Goal: Task Accomplishment & Management: Use online tool/utility

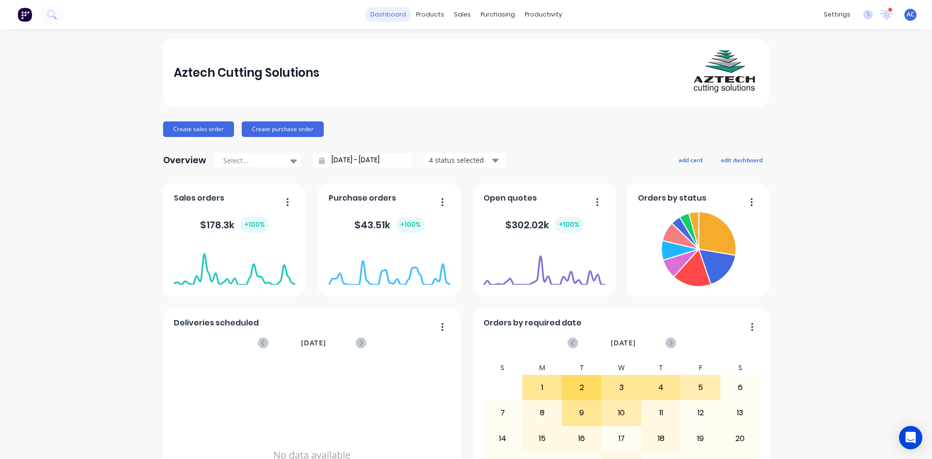
click at [393, 12] on link "dashboard" at bounding box center [389, 14] width 46 height 15
click at [459, 16] on div "sales" at bounding box center [462, 14] width 27 height 15
click at [538, 41] on link "Sales Orders" at bounding box center [510, 45] width 129 height 19
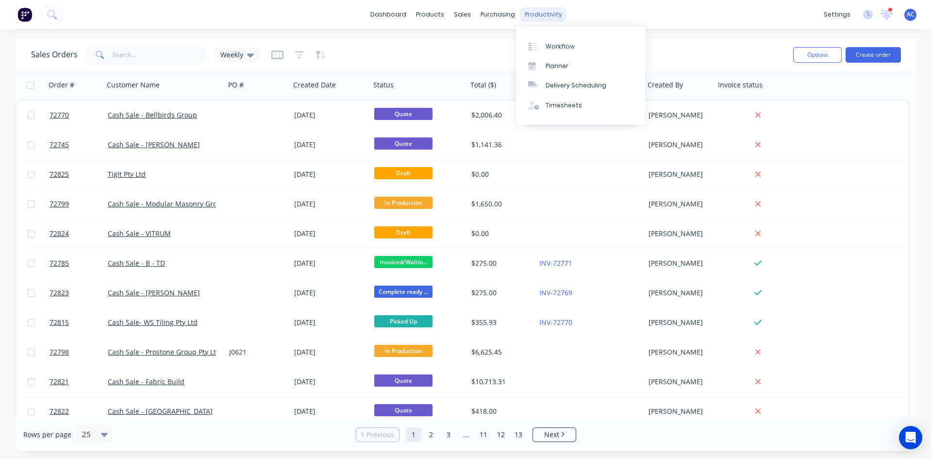
click at [540, 15] on div "productivity" at bounding box center [543, 14] width 47 height 15
click at [558, 45] on div "Workflow" at bounding box center [560, 46] width 29 height 9
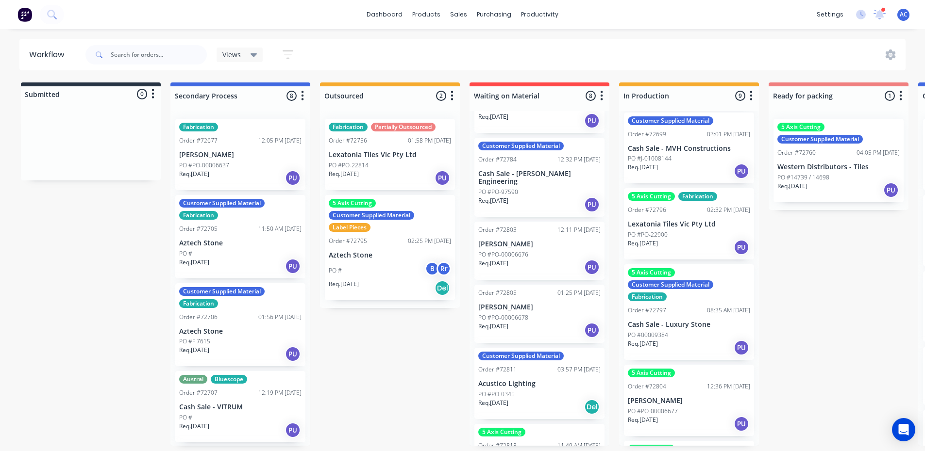
scroll to position [194, 0]
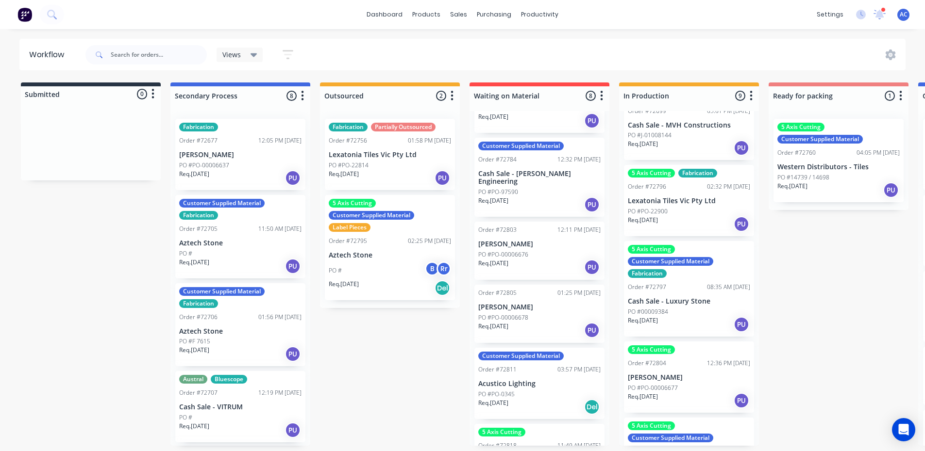
click at [693, 300] on p "Cash Sale - Luxury Stone" at bounding box center [689, 302] width 122 height 8
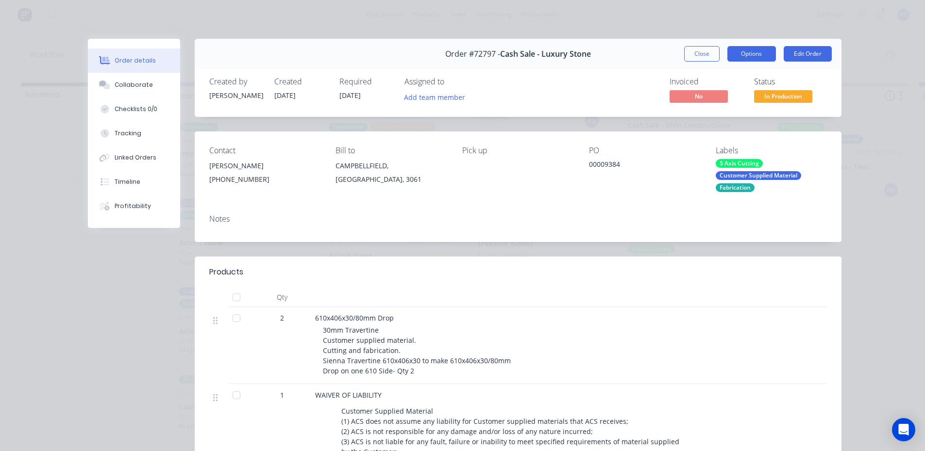
click at [743, 53] on button "Options" at bounding box center [751, 54] width 49 height 16
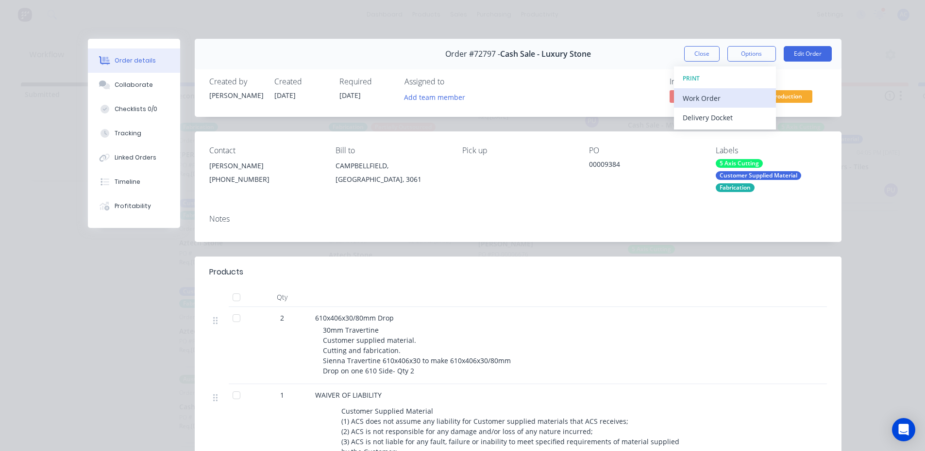
click at [718, 96] on div "Work Order" at bounding box center [725, 98] width 84 height 14
click at [729, 117] on div "Standard" at bounding box center [725, 118] width 84 height 14
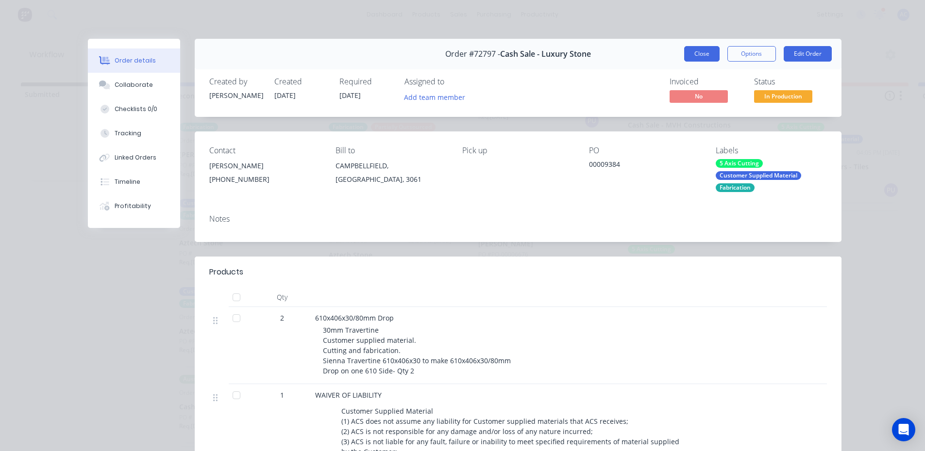
click at [696, 52] on button "Close" at bounding box center [701, 54] width 35 height 16
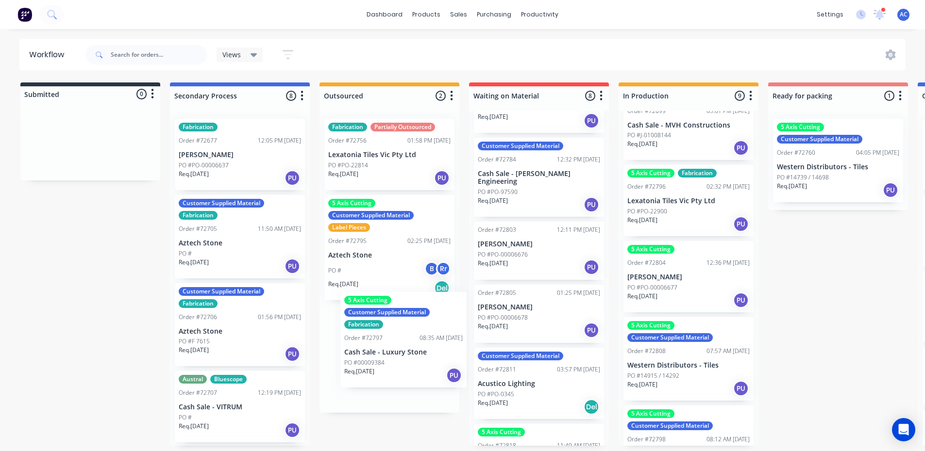
scroll to position [2, 0]
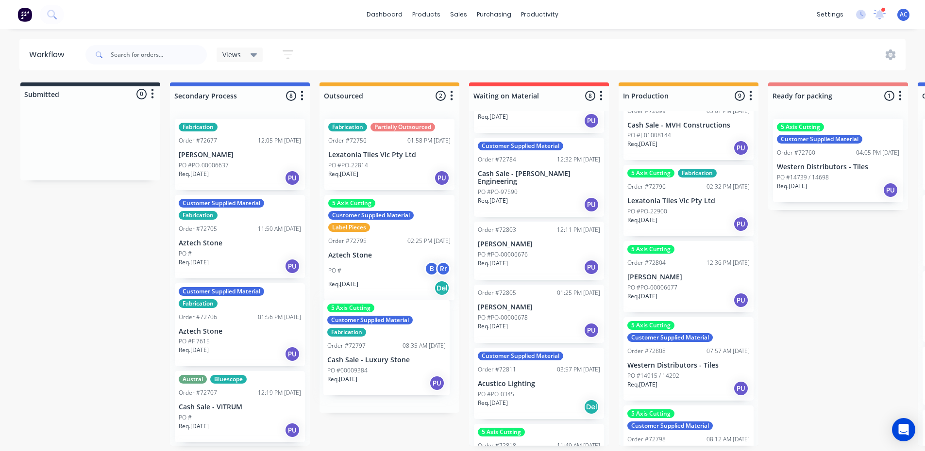
drag, startPoint x: 700, startPoint y: 301, endPoint x: 396, endPoint y: 361, distance: 309.6
click at [396, 361] on div "Submitted 0 Status colour #273444 hex #273444 Save Cancel Summaries Total order…" at bounding box center [872, 265] width 1760 height 364
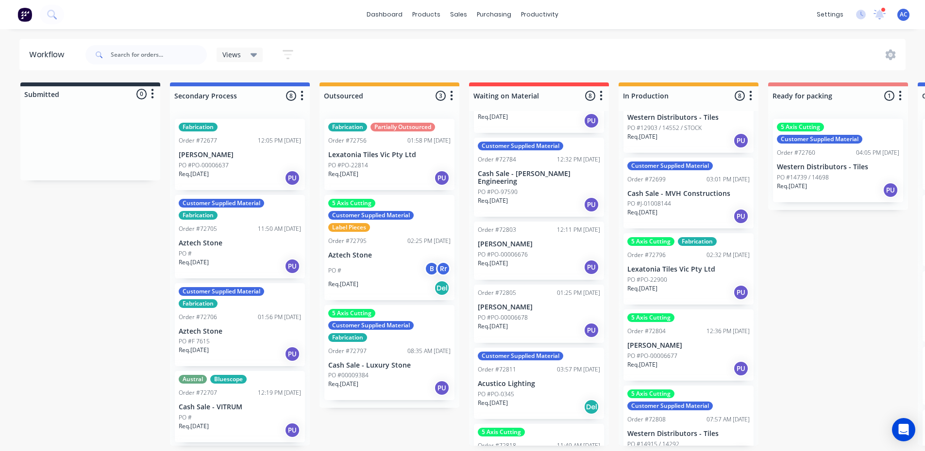
scroll to position [97, 0]
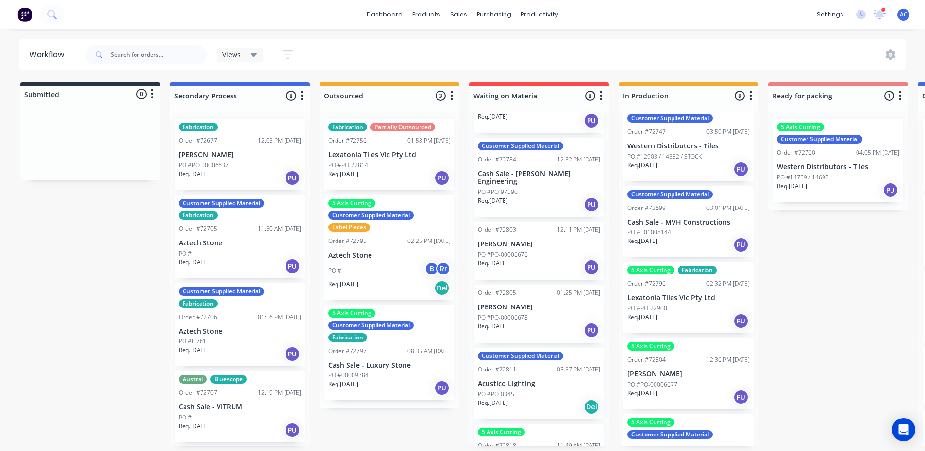
click at [691, 301] on div "5 Axis Cutting Fabrication Order #72796 02:32 PM [DATE] Lexatonia Tiles Vic Pty…" at bounding box center [688, 297] width 130 height 71
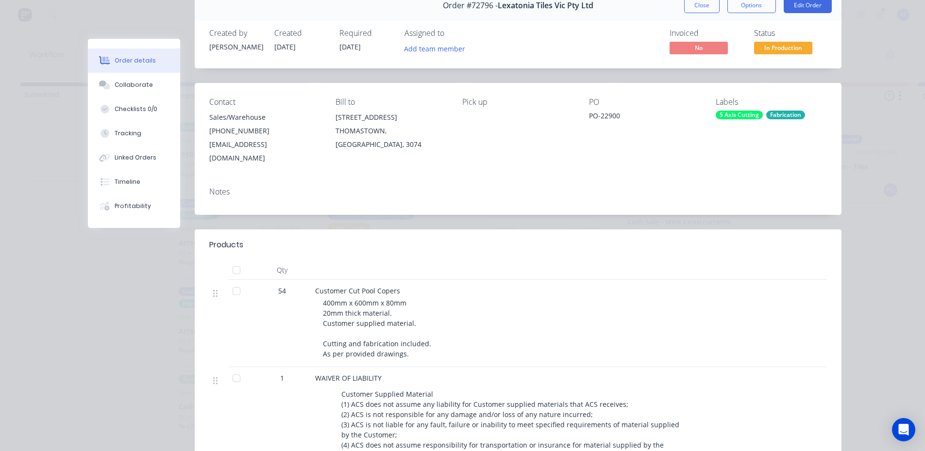
scroll to position [0, 0]
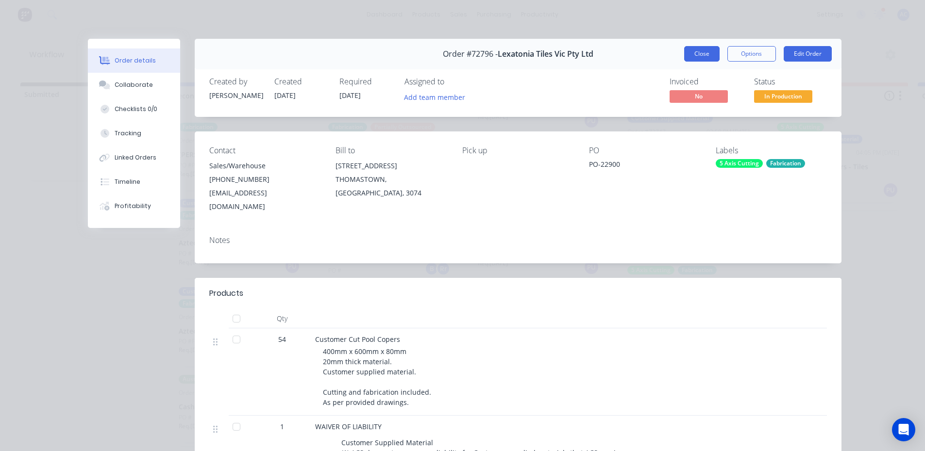
click at [701, 52] on button "Close" at bounding box center [701, 54] width 35 height 16
